Goal: Task Accomplishment & Management: Manage account settings

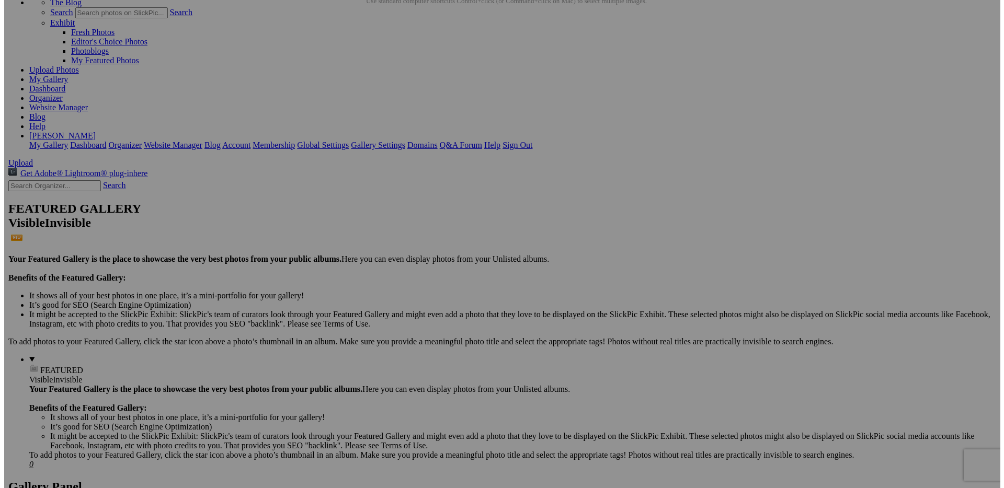
scroll to position [50, 0]
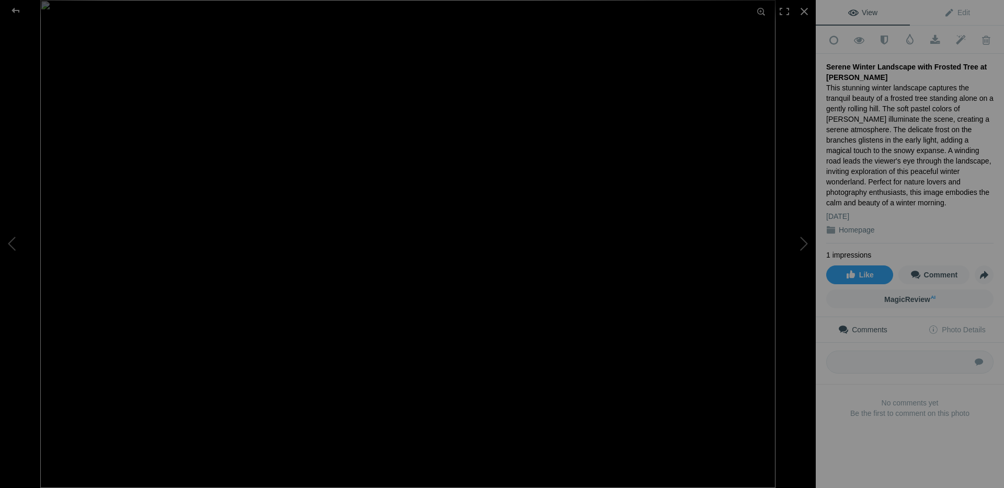
click at [859, 85] on div "This stunning winter landscape captures the tranquil beauty of a frosted tree s…" at bounding box center [909, 145] width 167 height 125
click at [863, 84] on div "This stunning winter landscape captures the tranquil beauty of a frosted tree s…" at bounding box center [909, 145] width 167 height 125
click at [868, 79] on div "Serene Winter Landscape with Frosted Tree at [PERSON_NAME]" at bounding box center [909, 72] width 167 height 21
drag, startPoint x: 949, startPoint y: 107, endPoint x: 933, endPoint y: 107, distance: 16.2
click at [933, 107] on div "This stunning winter landscape captures the tranquil beauty of a frosted tree s…" at bounding box center [909, 145] width 167 height 125
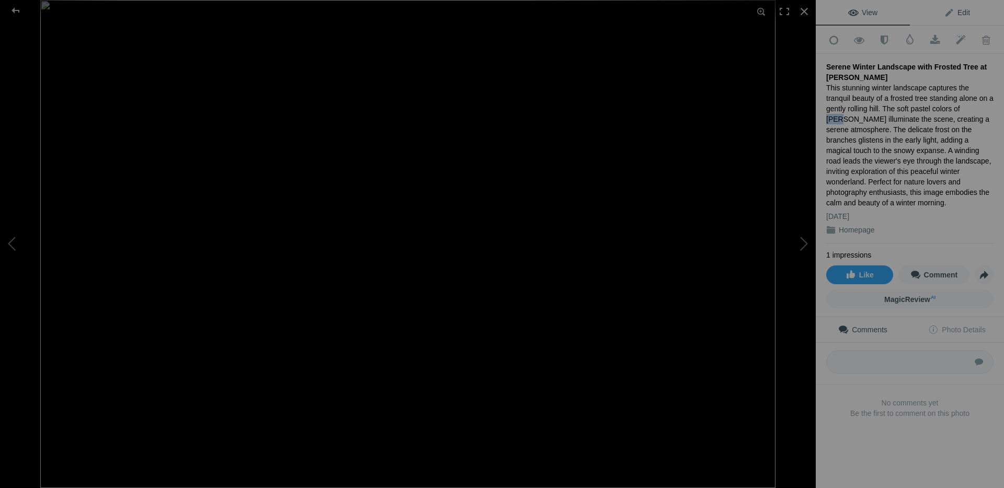
click at [948, 13] on span "Edit" at bounding box center [957, 12] width 26 height 8
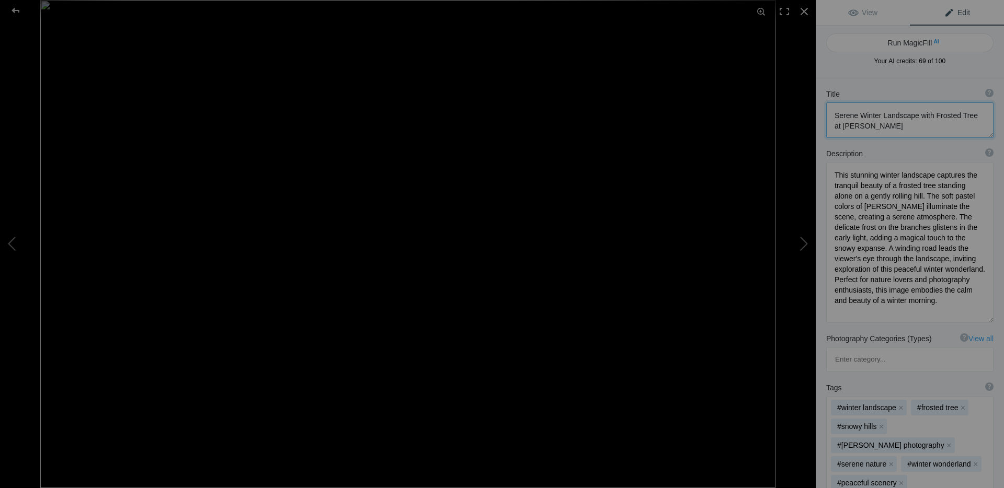
drag, startPoint x: 876, startPoint y: 127, endPoint x: 859, endPoint y: 127, distance: 16.7
click at [859, 127] on textarea at bounding box center [909, 120] width 167 height 36
type textarea "Serene Winter Landscape with Frosted Tree at [GEOGRAPHIC_DATA]"
drag, startPoint x: 915, startPoint y: 206, endPoint x: 899, endPoint y: 206, distance: 16.2
click at [899, 206] on textarea at bounding box center [909, 242] width 167 height 161
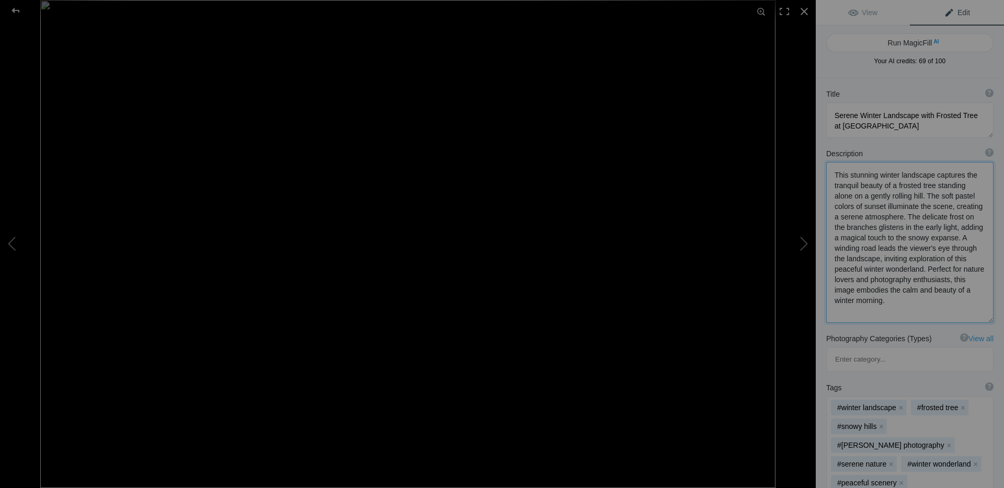
drag, startPoint x: 861, startPoint y: 238, endPoint x: 847, endPoint y: 238, distance: 13.6
click at [847, 238] on textarea at bounding box center [909, 242] width 167 height 161
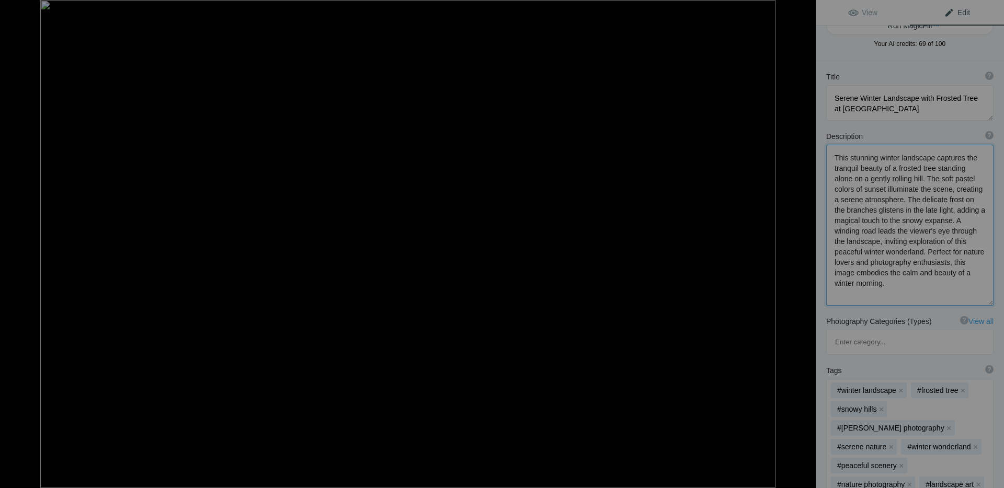
scroll to position [17, 0]
drag, startPoint x: 860, startPoint y: 293, endPoint x: 835, endPoint y: 292, distance: 25.1
click at [835, 292] on textarea at bounding box center [909, 225] width 167 height 161
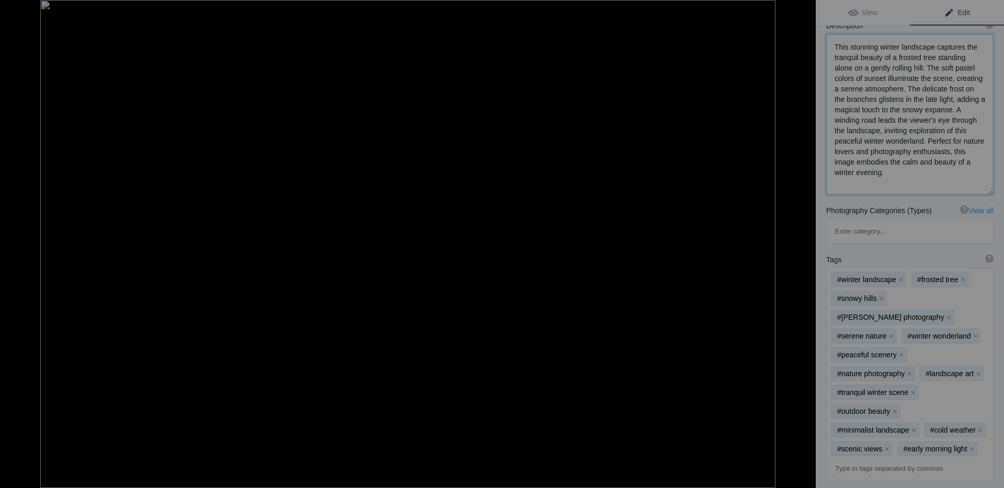
scroll to position [135, 0]
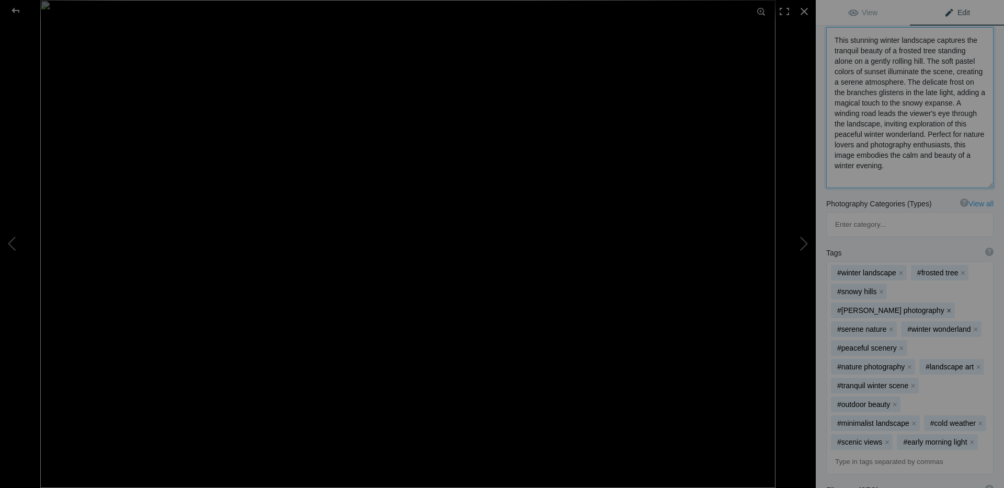
type textarea "This stunning winter landscape captures the tranquil beauty of a frosted tree s…"
click at [952, 307] on button "x" at bounding box center [948, 310] width 7 height 7
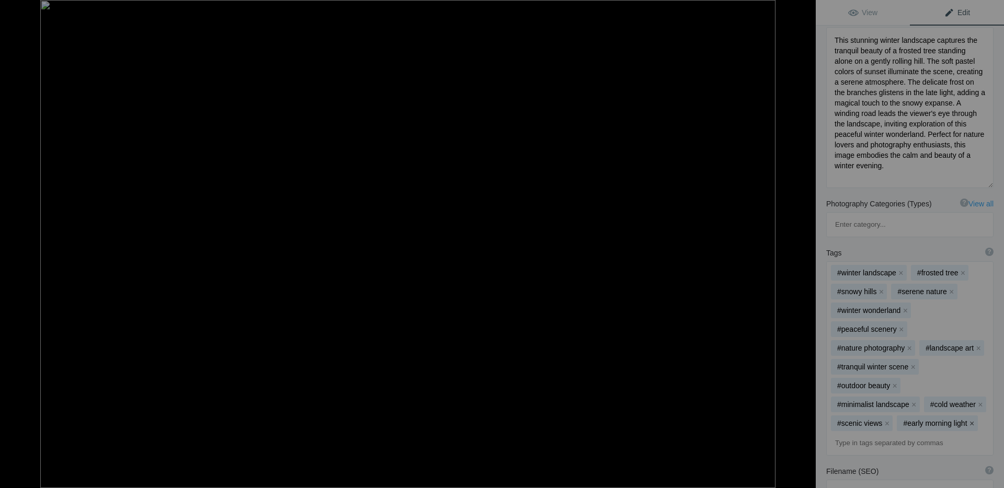
click at [968, 420] on button "x" at bounding box center [971, 423] width 7 height 7
click at [837, 434] on input at bounding box center [910, 443] width 156 height 19
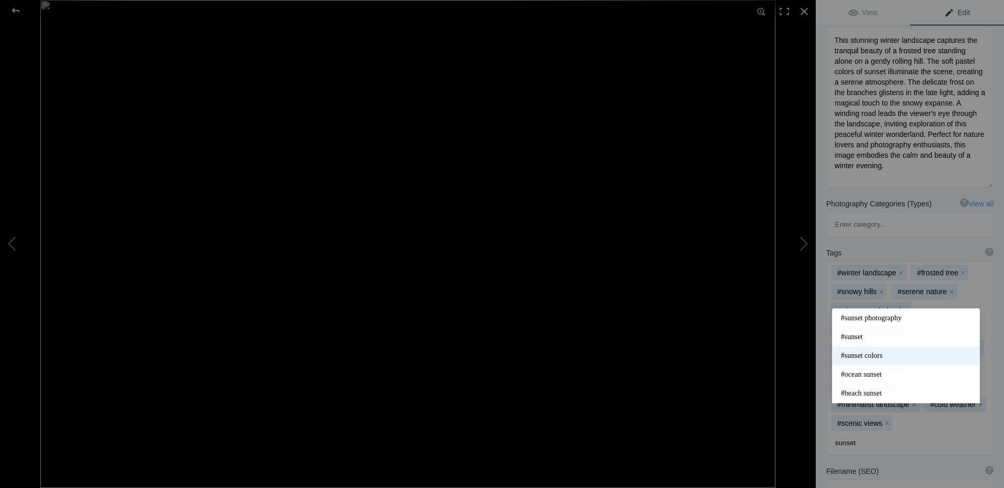
type input "sunset"
click at [858, 358] on span "#sunset colors" at bounding box center [906, 356] width 130 height 10
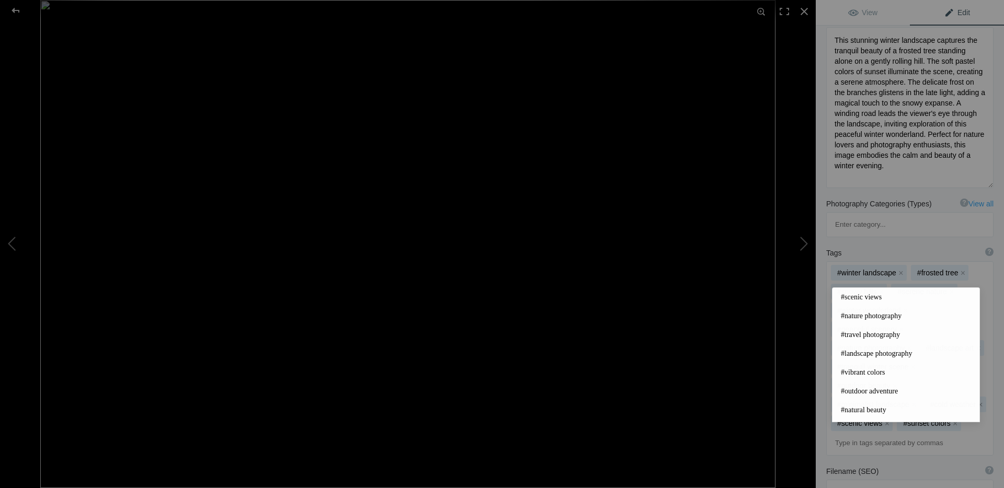
click at [836, 434] on input at bounding box center [910, 443] width 156 height 19
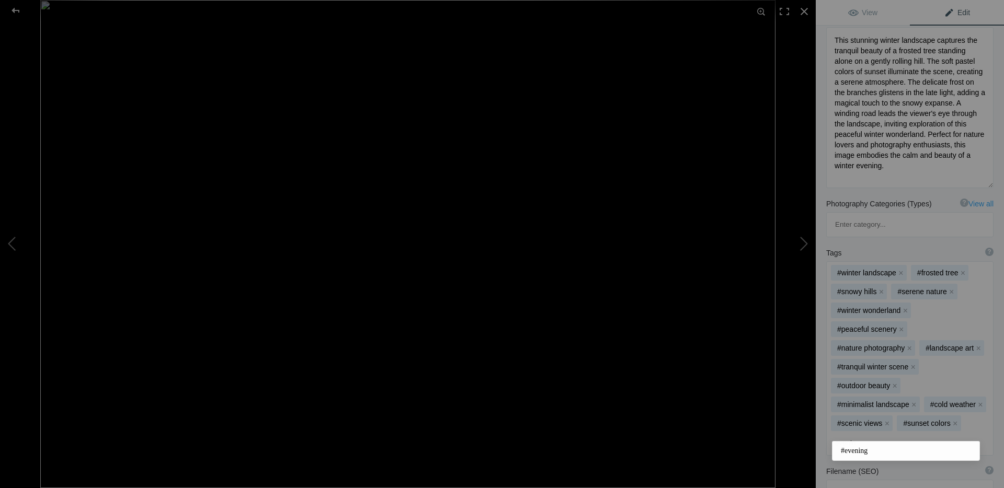
type input "evening"
click at [864, 434] on input "evening" at bounding box center [910, 443] width 156 height 19
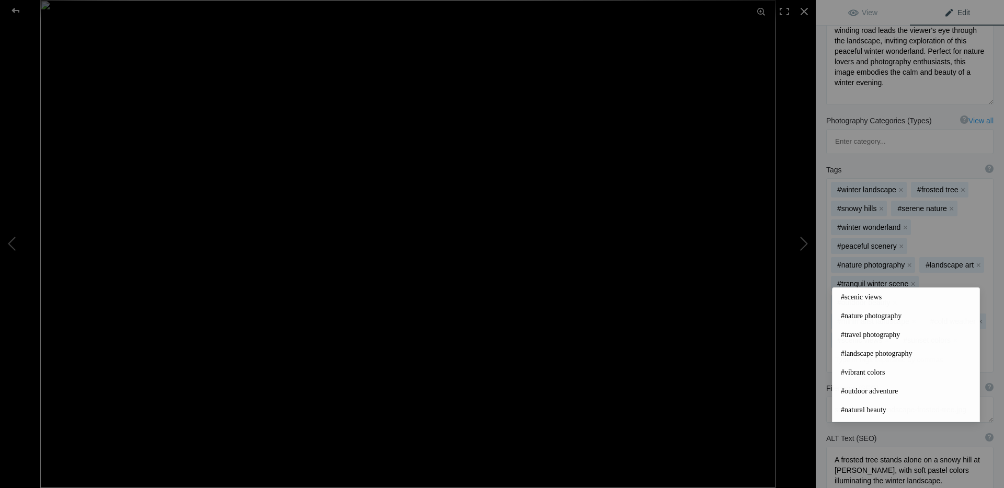
scroll to position [1, 0]
drag, startPoint x: 859, startPoint y: 459, endPoint x: 842, endPoint y: 458, distance: 16.8
click at [842, 458] on textarea at bounding box center [909, 470] width 167 height 46
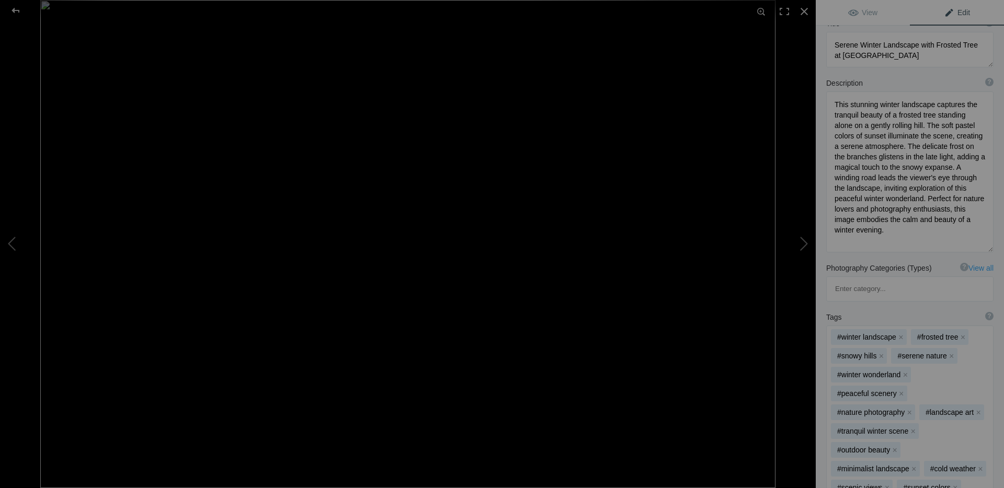
scroll to position [0, 0]
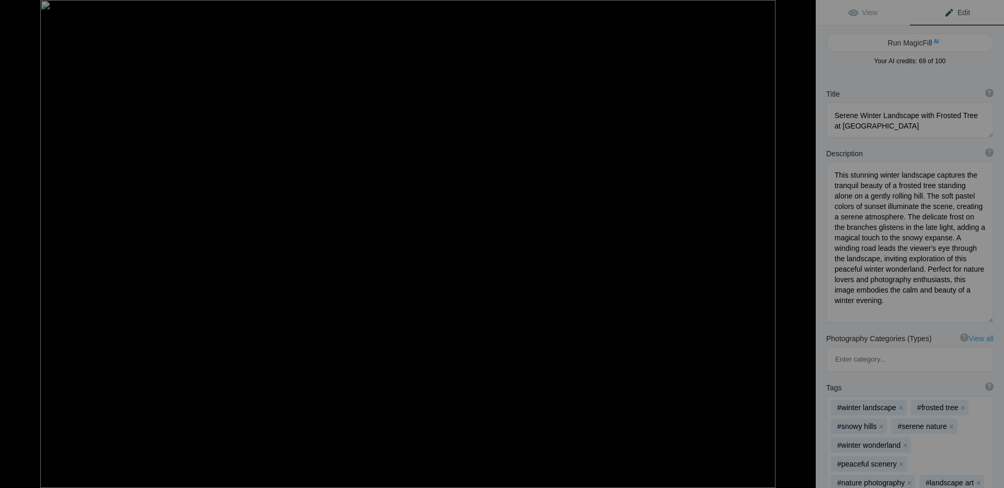
type textarea "A frosted tree stands alone on a snowy hill at sunset, with soft pastel colors …"
click at [846, 71] on div "Run MagicFill AI Your AI credits: 69 of 100 You have used all your AI credits U…" at bounding box center [909, 52] width 188 height 53
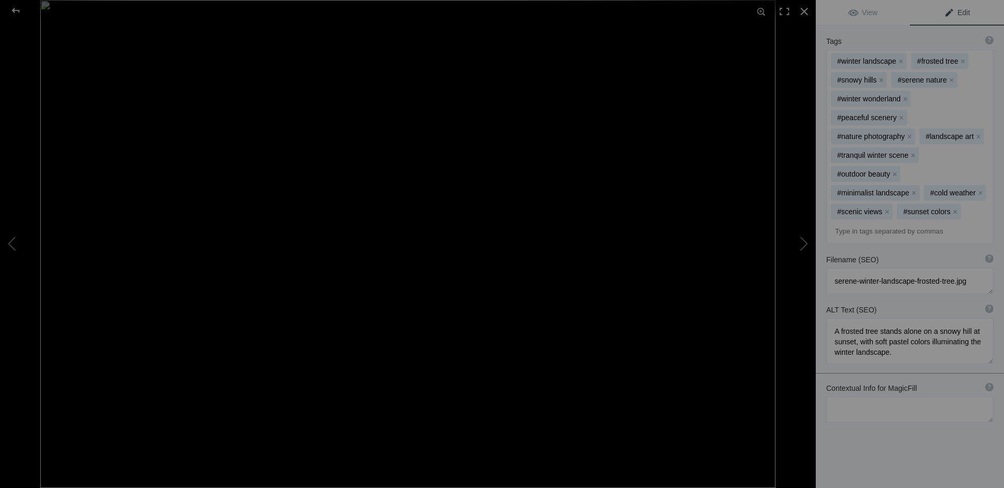
scroll to position [365, 0]
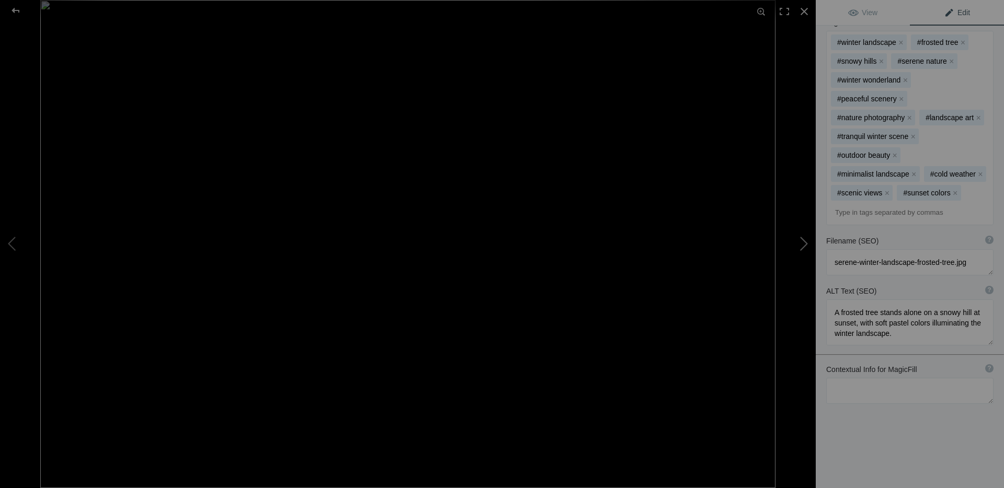
click at [802, 245] on button at bounding box center [776, 244] width 78 height 176
type textarea "Stunning Patterns of Desert Terrain at [PERSON_NAME]"
type textarea "This breathtaking photograph captures the intricate patterns of desert terrain,…"
type textarea "desert-terrain-patterns-[PERSON_NAME].jpg"
type textarea "Aerial view of desert terrain showcasing intricate patterns and warm colors at …"
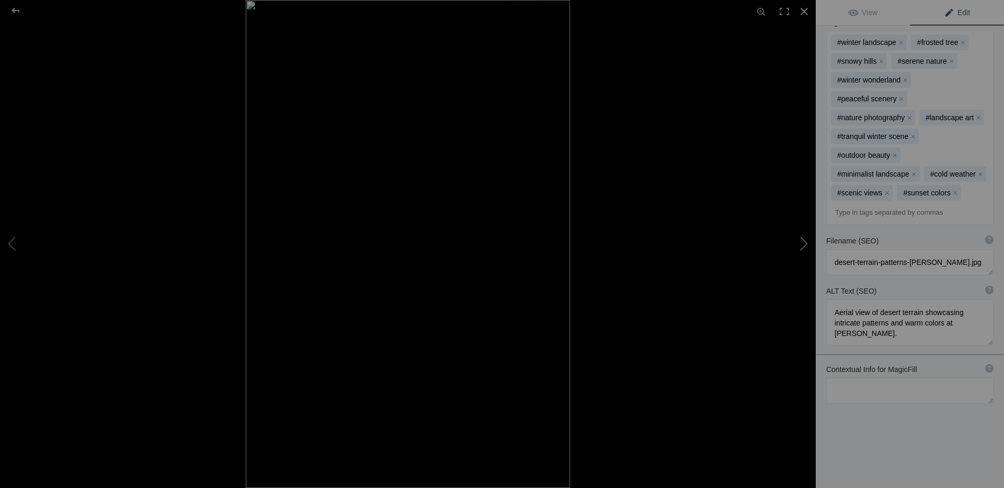
scroll to position [309, 0]
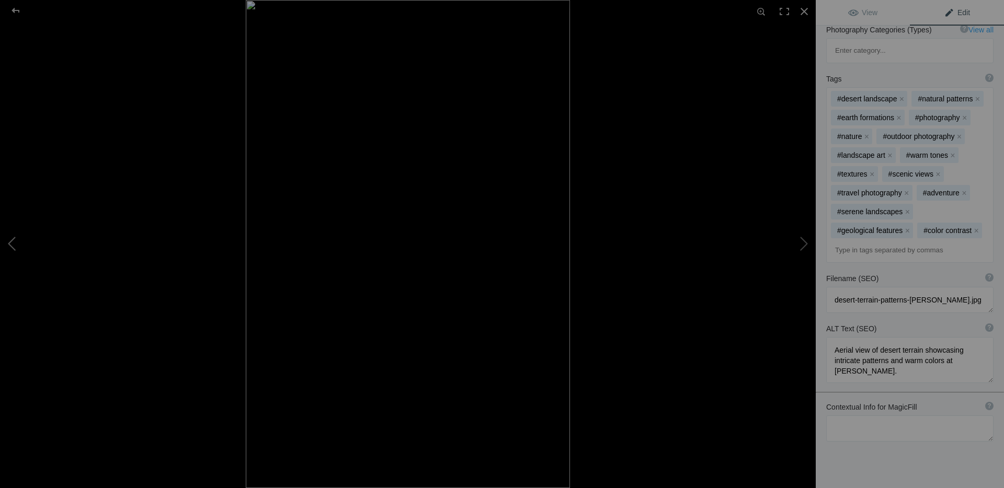
click at [13, 244] on button at bounding box center [39, 244] width 78 height 176
type textarea "Serene Winter Landscape with Frosted Tree at [GEOGRAPHIC_DATA]"
type textarea "This stunning winter landscape captures the tranquil beauty of a frosted tree s…"
type textarea "serene-winter-landscape-frosted-tree.jpg"
type textarea "A frosted tree stands alone on a snowy hill at sunset, with soft pastel colors …"
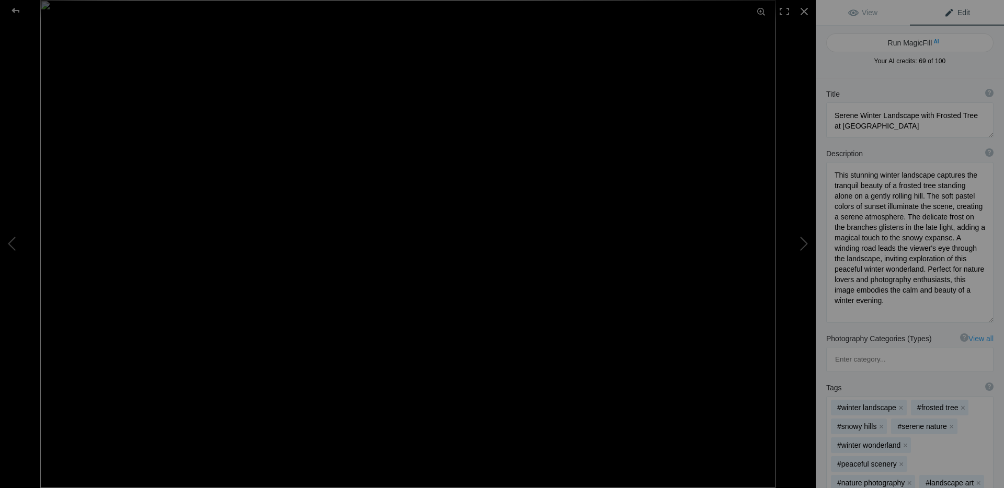
scroll to position [0, 0]
click at [804, 243] on button at bounding box center [776, 244] width 78 height 176
type textarea "Stunning Patterns of Desert Terrain at [PERSON_NAME]"
type textarea "This breathtaking photograph captures the intricate patterns of desert terrain,…"
type textarea "desert-terrain-patterns-[PERSON_NAME].jpg"
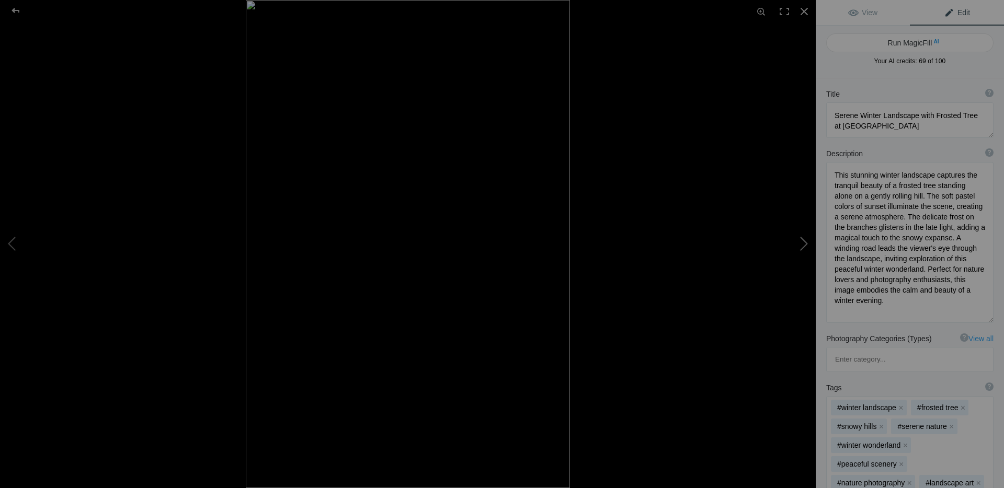
type textarea "Aerial view of desert terrain showcasing intricate patterns and warm colors at …"
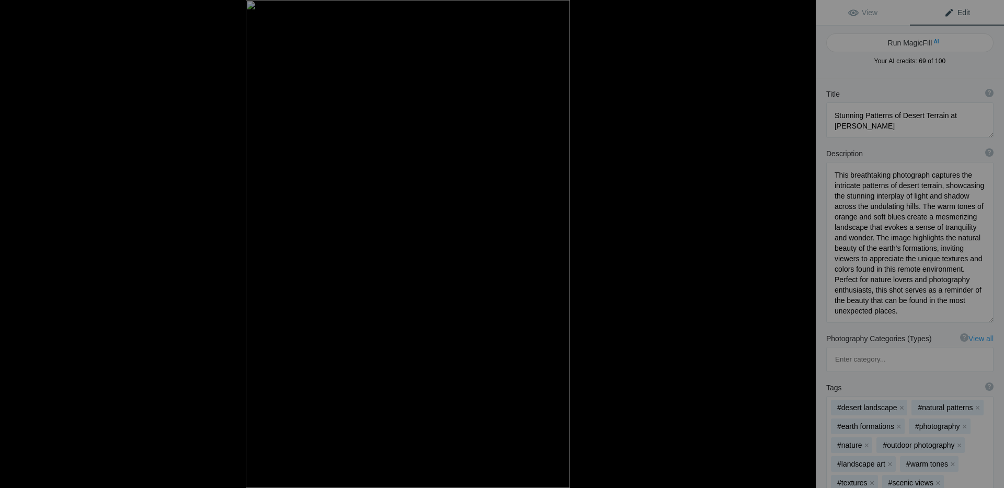
click at [804, 243] on button at bounding box center [776, 244] width 78 height 176
type textarea "Natural Rock Arch Framing Snow-Capped Mountains at [GEOGRAPHIC_DATA]"
type textarea "This stunning photograph captures a natural rock arch, perfectly framing the ma…"
type textarea "natural-rock-arch-snow-capped-mountains-sunrise.jpg"
type textarea "A natural rock arch frames snow-capped mountains illuminated by the soft light …"
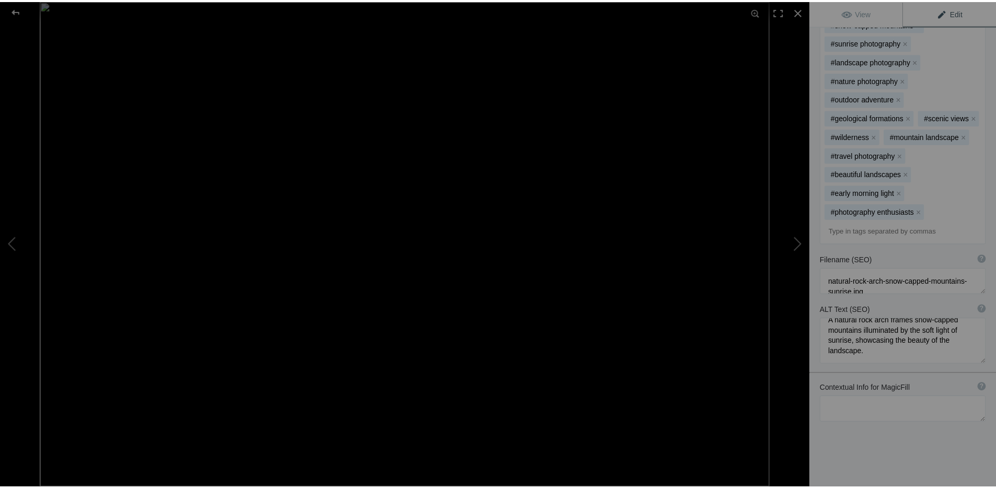
scroll to position [12, 0]
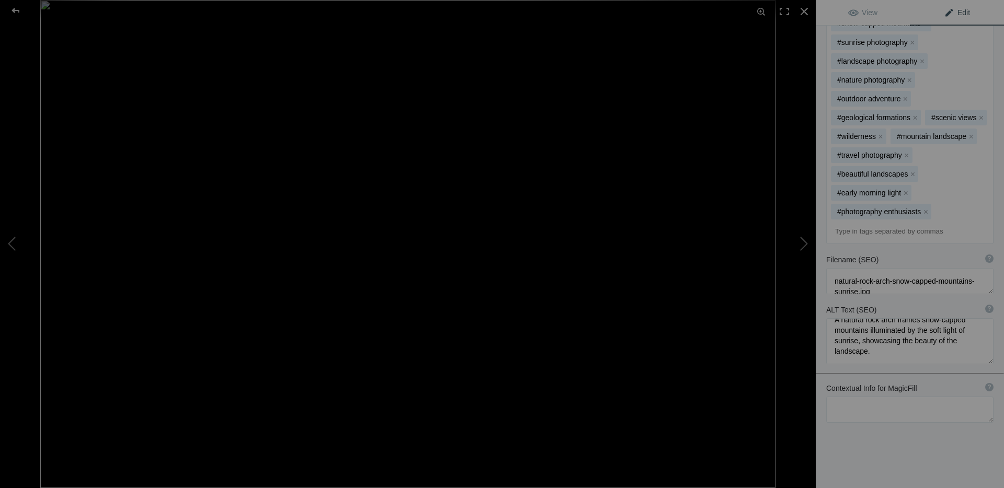
click at [462, 167] on img at bounding box center [407, 244] width 735 height 488
click at [465, 171] on img at bounding box center [352, 322] width 1488 height 988
click at [704, 45] on img at bounding box center [407, 244] width 735 height 488
click at [704, 45] on img at bounding box center [104, 447] width 1488 height 988
click at [237, 47] on img at bounding box center [407, 244] width 735 height 488
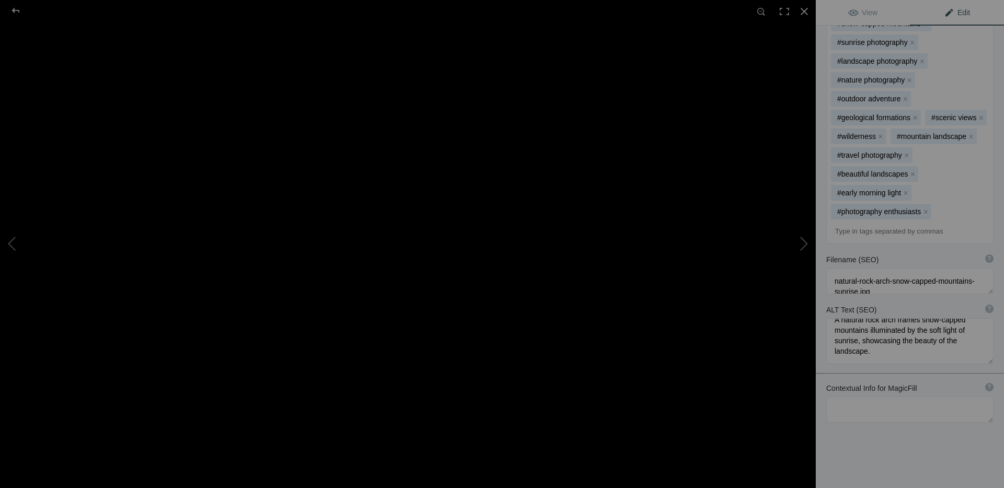
click at [239, 47] on img at bounding box center [582, 446] width 1488 height 988
click at [159, 51] on img at bounding box center [407, 244] width 735 height 488
click at [325, 147] on img at bounding box center [744, 494] width 1488 height 988
click at [168, 261] on img at bounding box center [407, 244] width 735 height 488
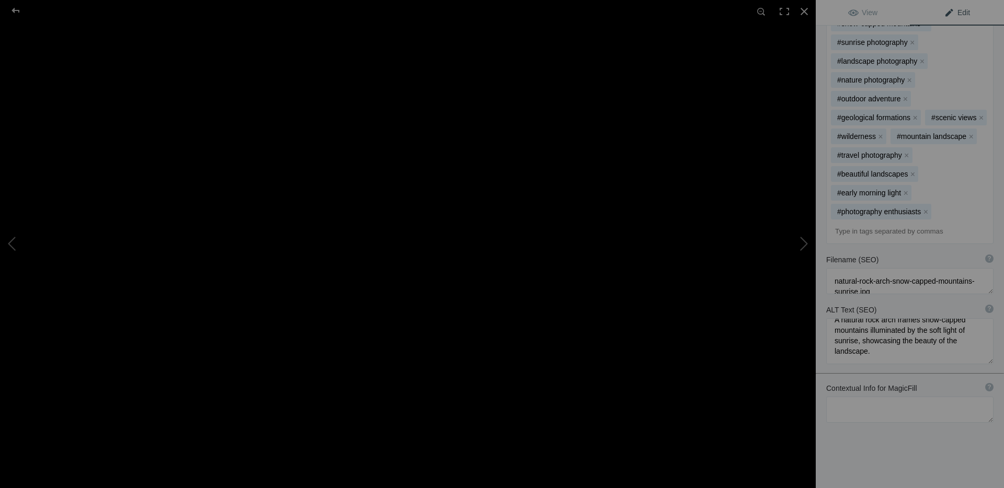
click at [168, 261] on img at bounding box center [653, 226] width 1488 height 988
click at [808, 13] on div at bounding box center [803, 11] width 23 height 23
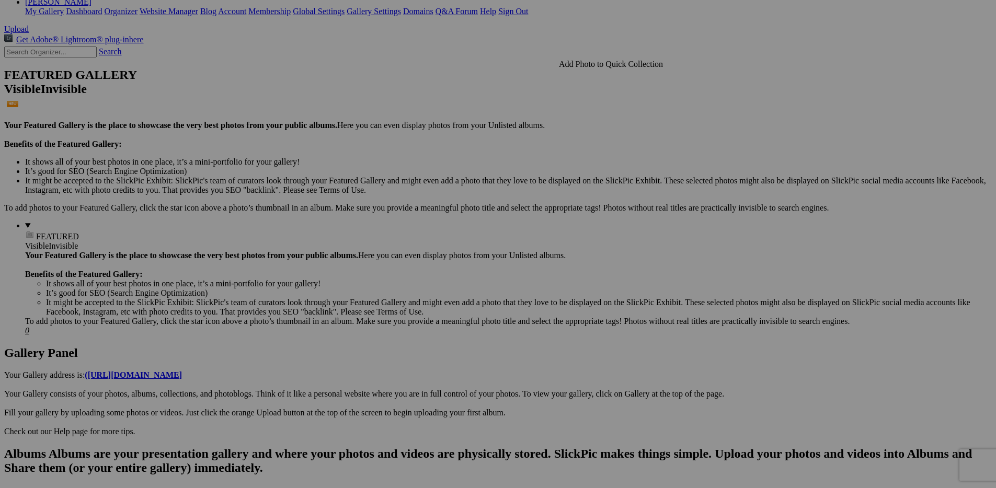
scroll to position [0, 0]
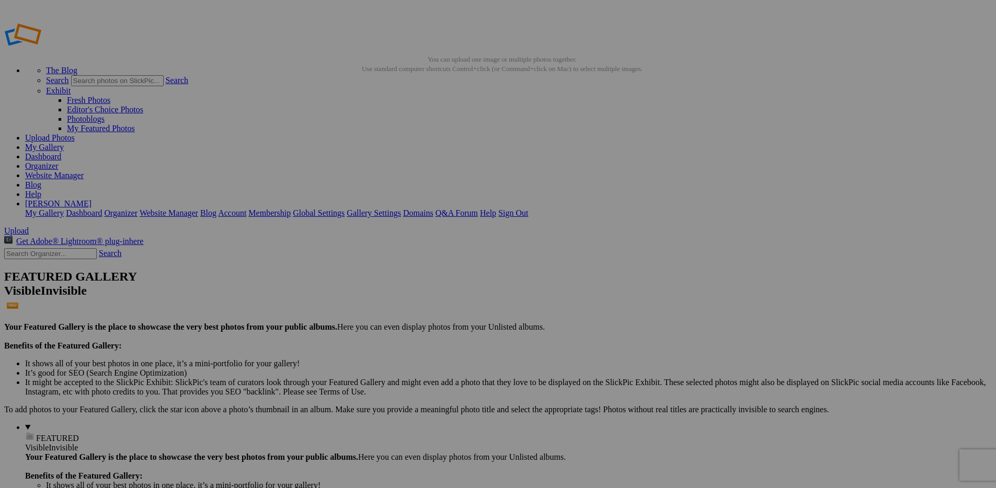
click at [64, 143] on link "My Gallery" at bounding box center [44, 147] width 39 height 9
